Goal: Find specific page/section: Find specific page/section

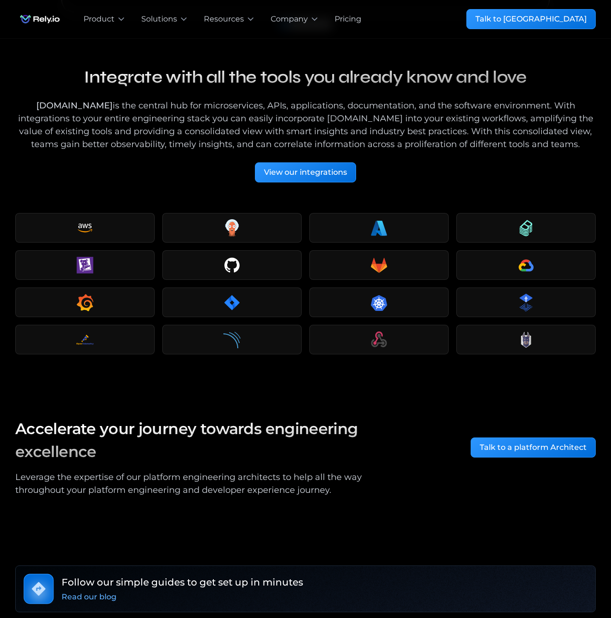
scroll to position [1529, 0]
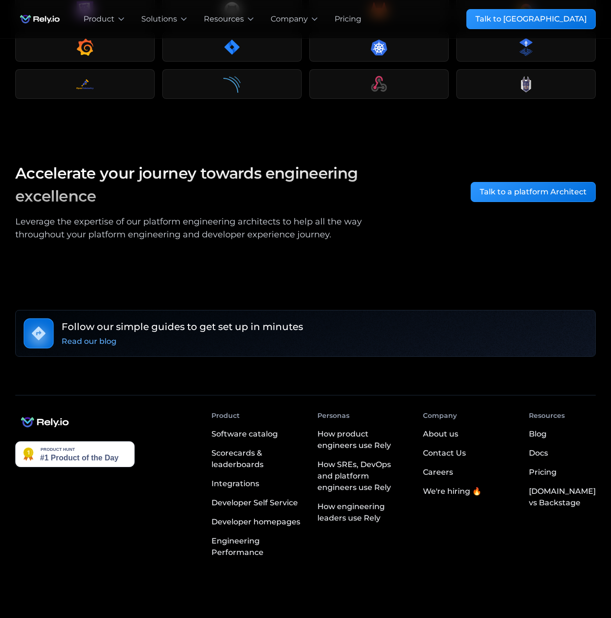
click at [446, 467] on div "Careers" at bounding box center [438, 472] width 30 height 11
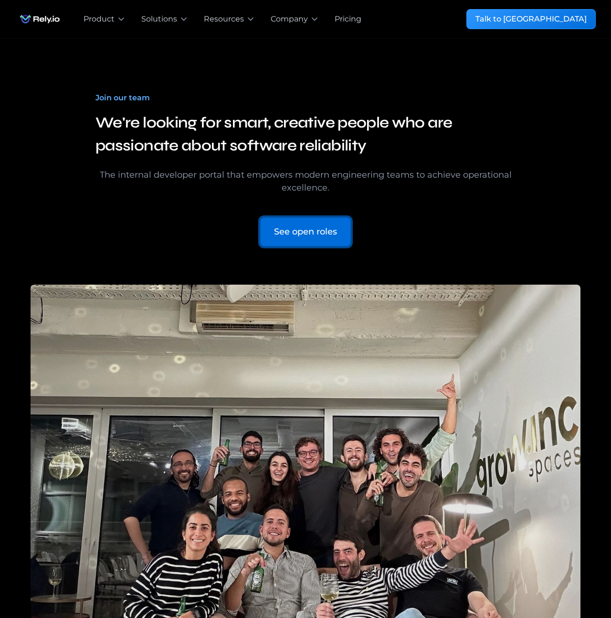
click at [322, 227] on div "See open roles" at bounding box center [305, 231] width 63 height 13
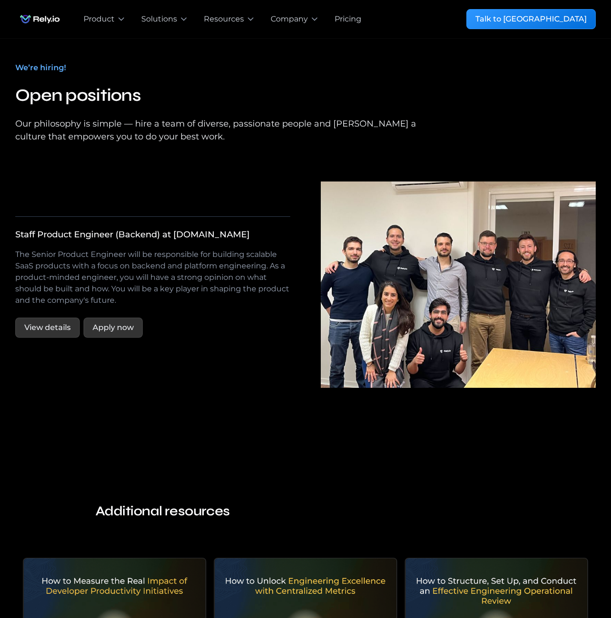
scroll to position [1653, 0]
click at [59, 323] on link "View details" at bounding box center [47, 327] width 64 height 20
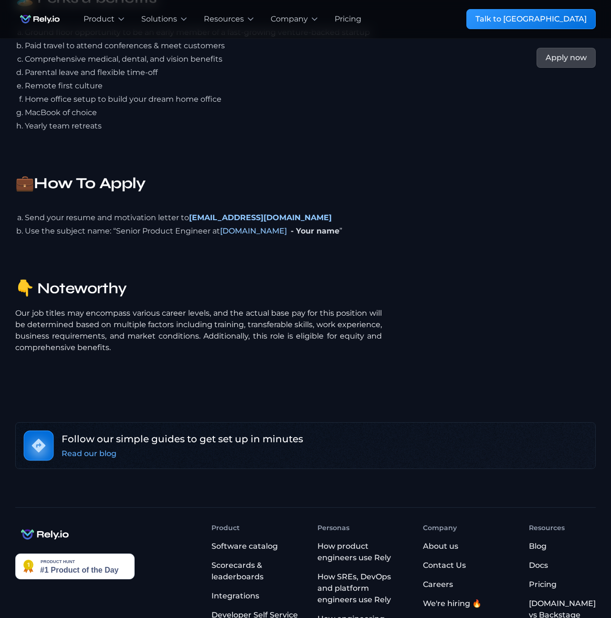
scroll to position [2221, 0]
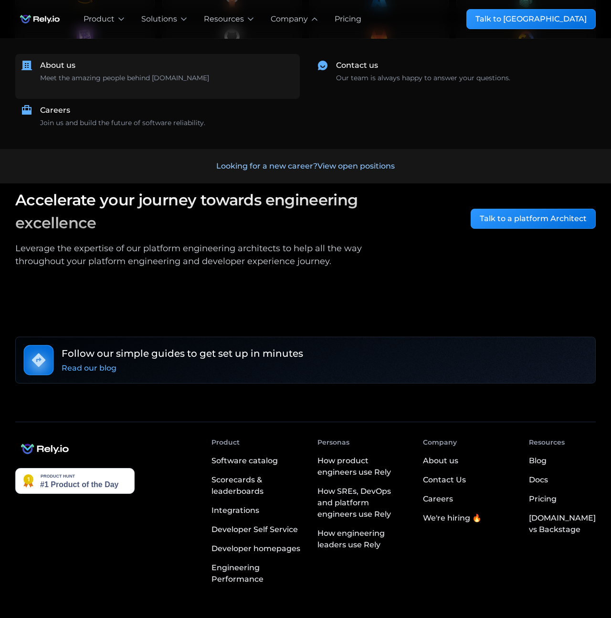
click at [88, 77] on div "Meet the amazing people behind [DOMAIN_NAME] ‍" at bounding box center [124, 83] width 169 height 20
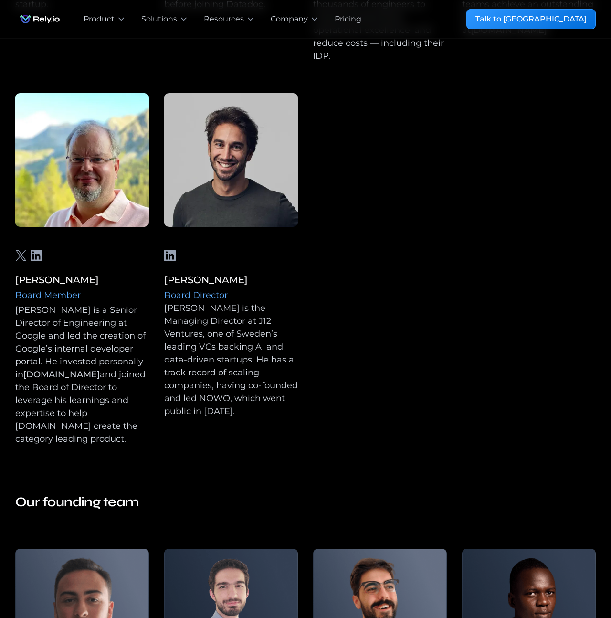
scroll to position [1163, 0]
